Goal: Use online tool/utility

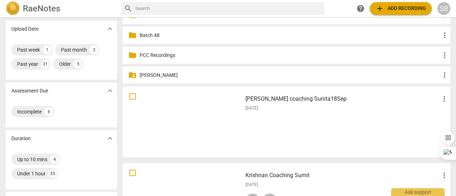
scroll to position [71, 0]
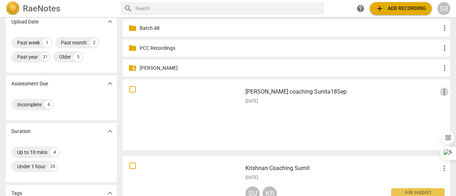
click at [443, 89] on span "more_vert" at bounding box center [444, 92] width 9 height 9
click at [400, 99] on div at bounding box center [228, 98] width 456 height 196
click at [224, 132] on div at bounding box center [182, 115] width 115 height 66
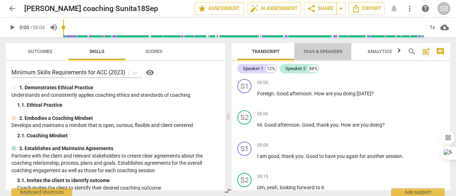
click at [320, 52] on span "Tags & Speakers" at bounding box center [322, 51] width 39 height 5
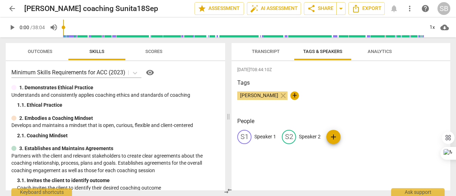
click at [264, 134] on p "Speaker 1" at bounding box center [265, 136] width 22 height 7
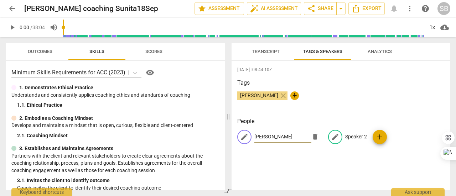
type input "[PERSON_NAME]"
click at [357, 136] on p "Speaker 2" at bounding box center [356, 136] width 22 height 7
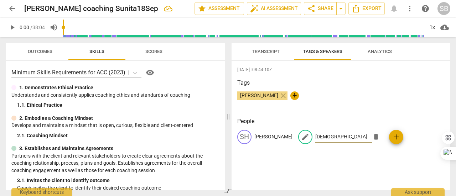
type input "[DEMOGRAPHIC_DATA]"
click at [375, 51] on span "Analytics" at bounding box center [380, 51] width 24 height 5
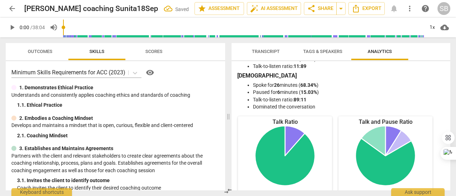
scroll to position [36, 0]
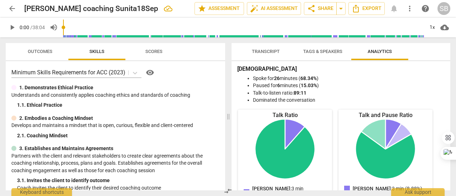
click at [269, 53] on span "Transcript" at bounding box center [266, 51] width 28 height 5
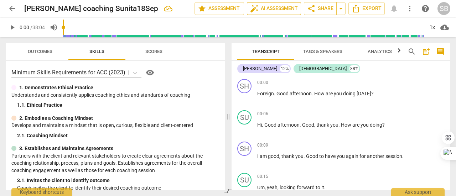
click at [287, 10] on span "auto_fix_high AI Assessment" at bounding box center [274, 8] width 48 height 9
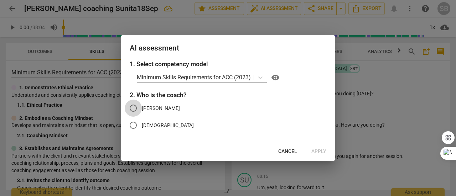
click at [135, 109] on input "[PERSON_NAME]" at bounding box center [133, 108] width 17 height 17
radio input "true"
click at [322, 152] on span "Apply" at bounding box center [318, 151] width 15 height 7
